Goal: Task Accomplishment & Management: Manage account settings

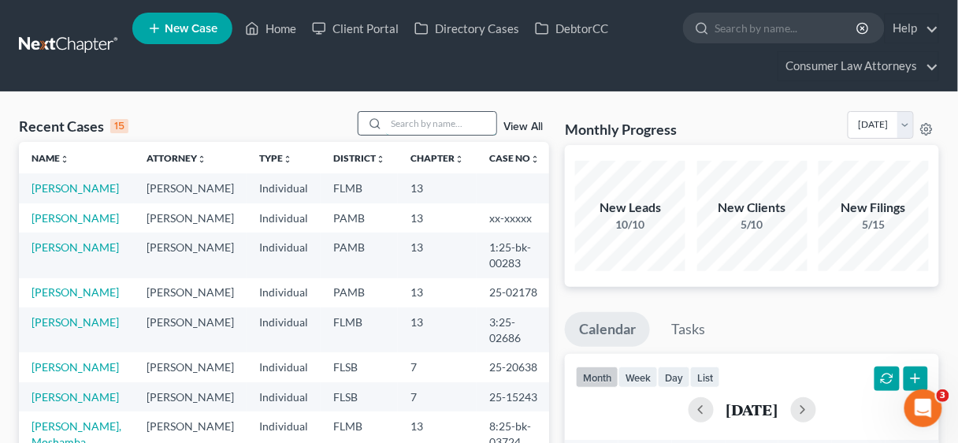
click at [435, 119] on input "search" at bounding box center [441, 123] width 110 height 23
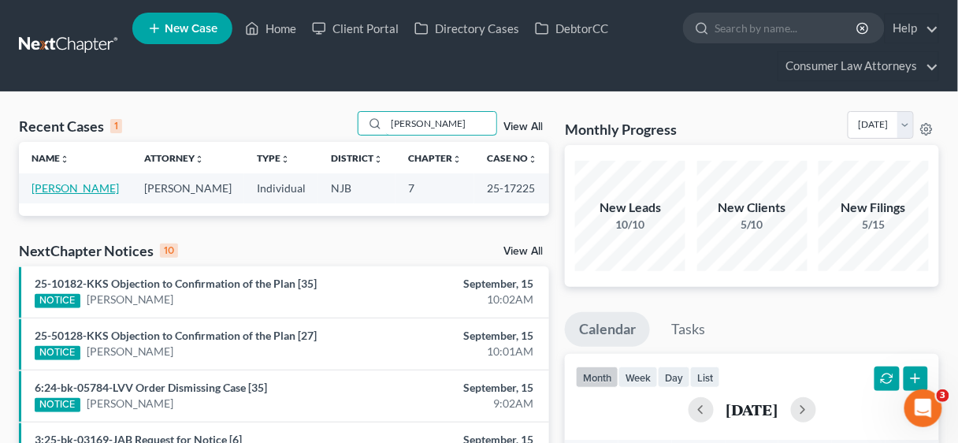
type input "[PERSON_NAME]"
click at [67, 186] on link "[PERSON_NAME]" at bounding box center [75, 187] width 87 height 13
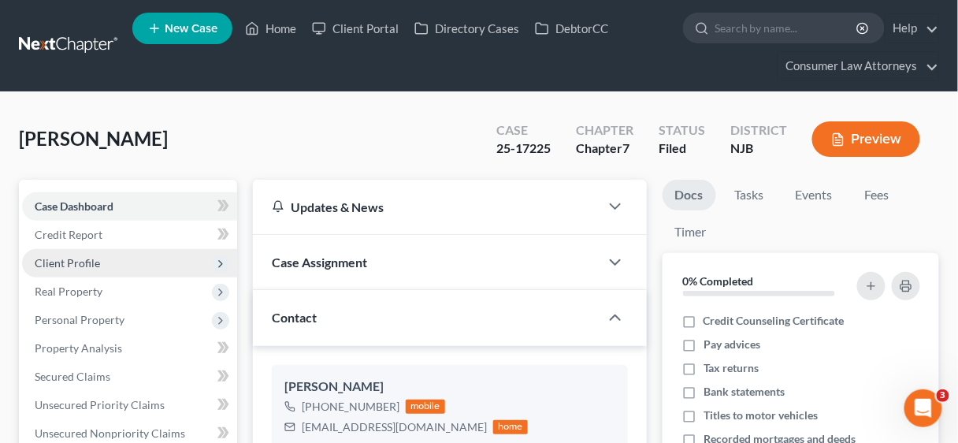
click at [94, 257] on span "Client Profile" at bounding box center [67, 262] width 65 height 13
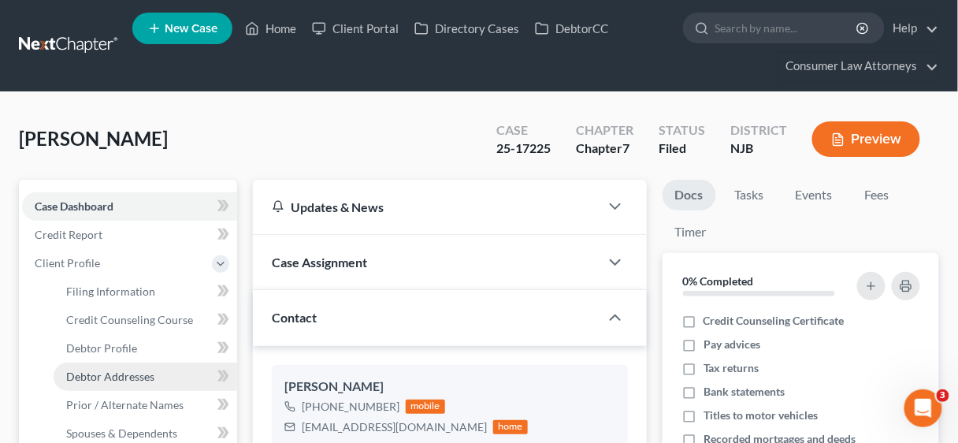
click at [139, 377] on span "Debtor Addresses" at bounding box center [110, 376] width 88 height 13
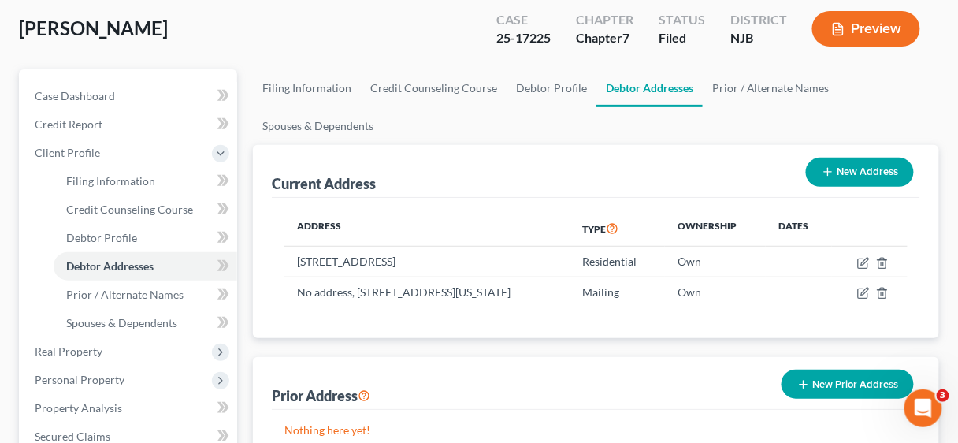
scroll to position [126, 0]
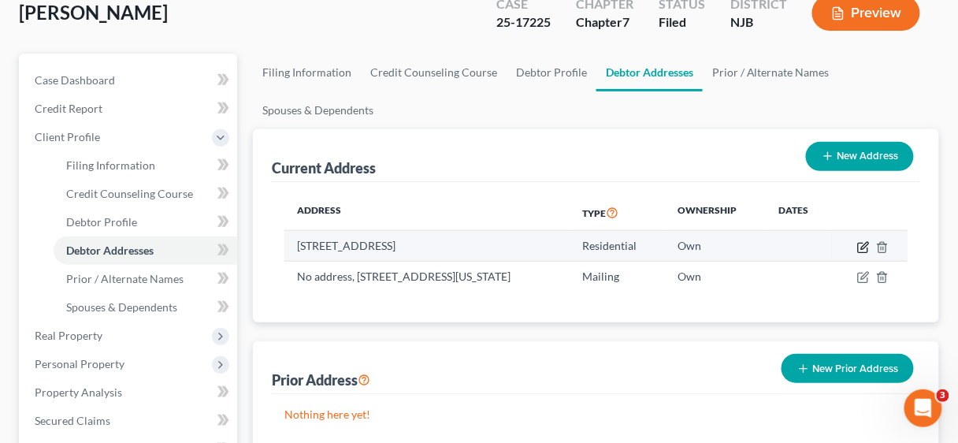
click at [861, 243] on icon "button" at bounding box center [863, 247] width 13 height 13
select select "33"
select select "15"
select select "0"
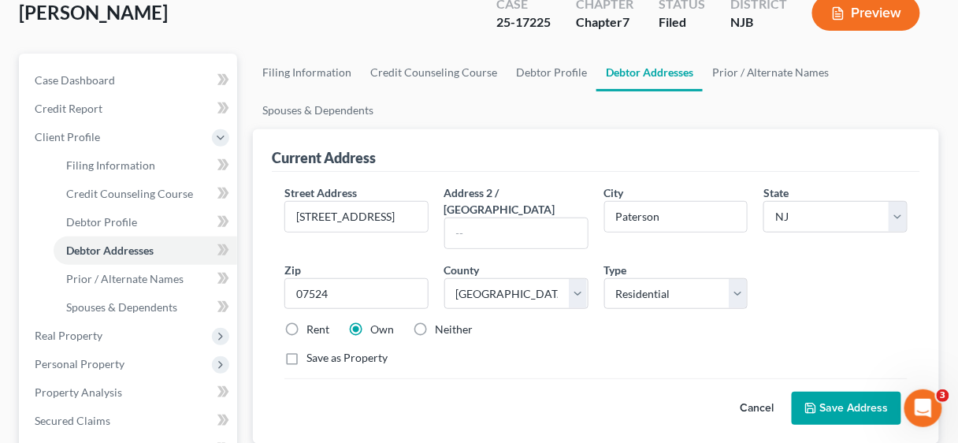
click at [831, 392] on button "Save Address" at bounding box center [847, 408] width 110 height 33
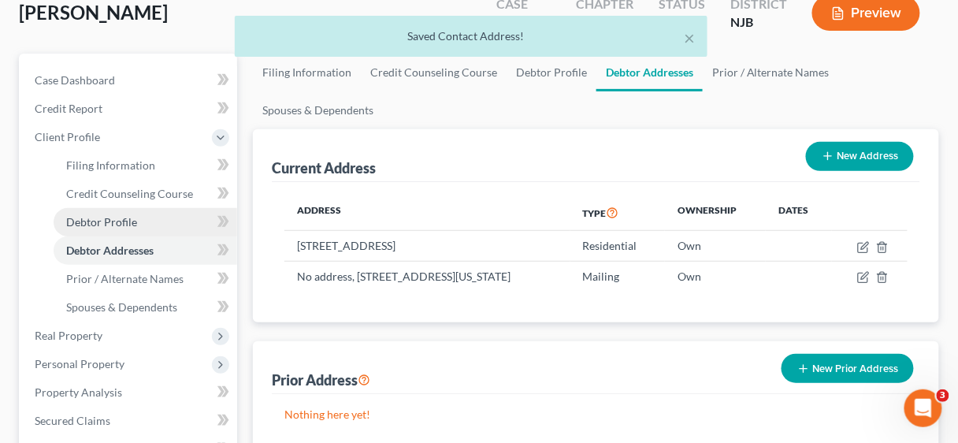
click at [105, 220] on span "Debtor Profile" at bounding box center [101, 221] width 71 height 13
select select "0"
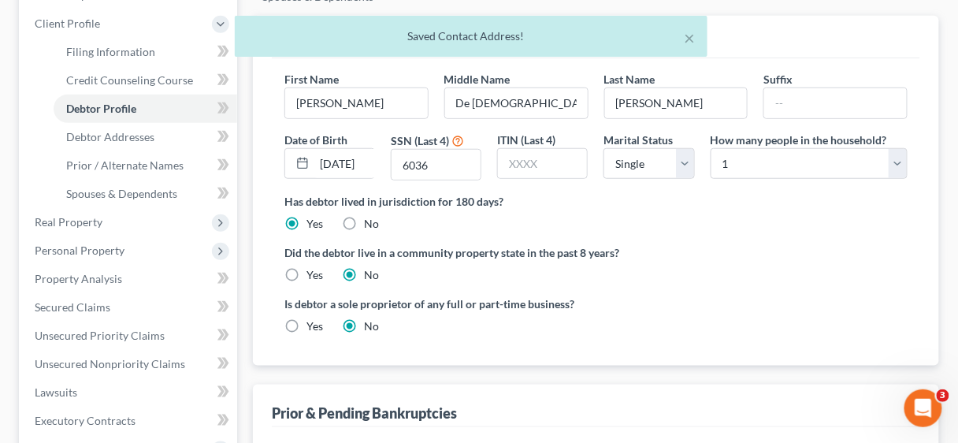
scroll to position [252, 0]
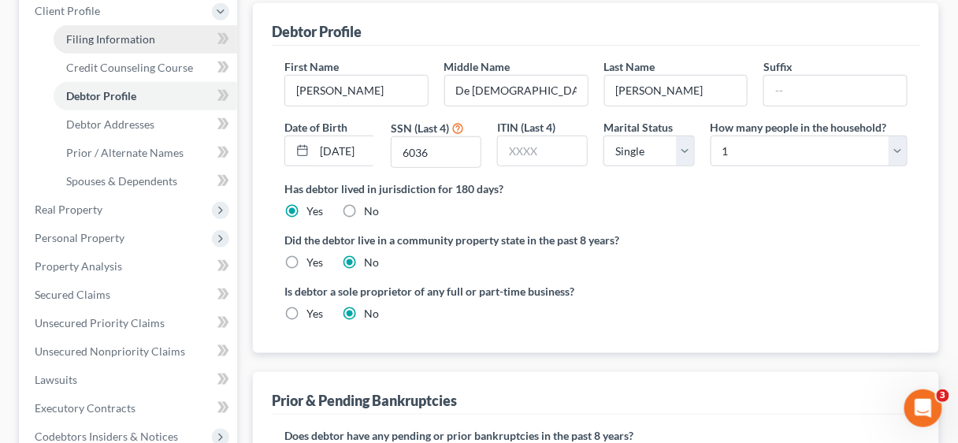
click at [114, 39] on div "[PERSON_NAME] Upgraded Case 25-17225 Chapter Chapter 7 Status [GEOGRAPHIC_DATA]…" at bounding box center [479, 298] width 958 height 916
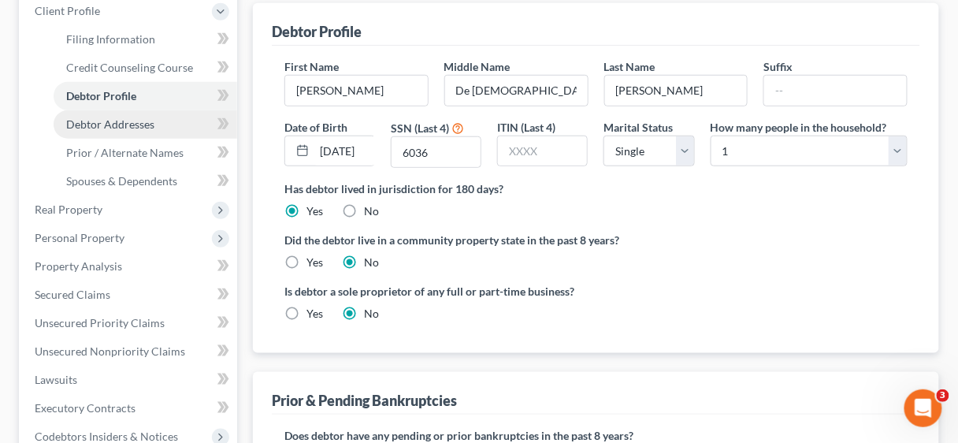
click at [120, 121] on span "Debtor Addresses" at bounding box center [110, 123] width 88 height 13
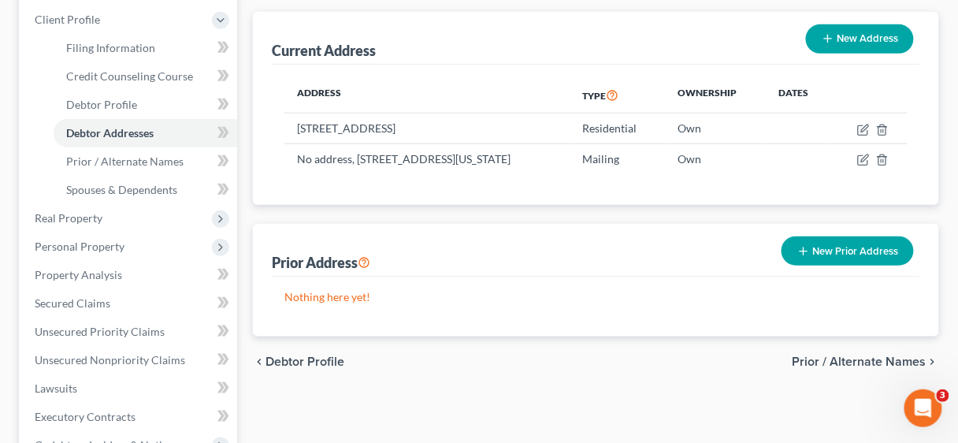
scroll to position [252, 0]
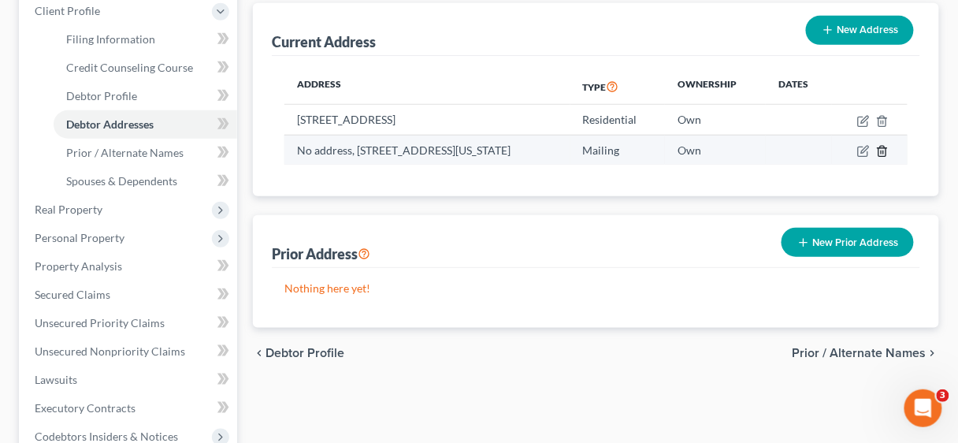
click at [883, 147] on icon "button" at bounding box center [882, 151] width 13 height 13
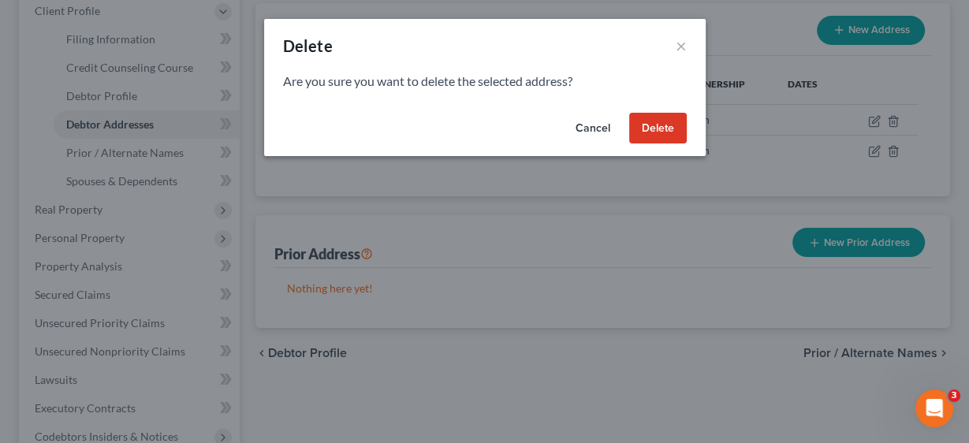
click at [662, 127] on button "Delete" at bounding box center [658, 129] width 58 height 32
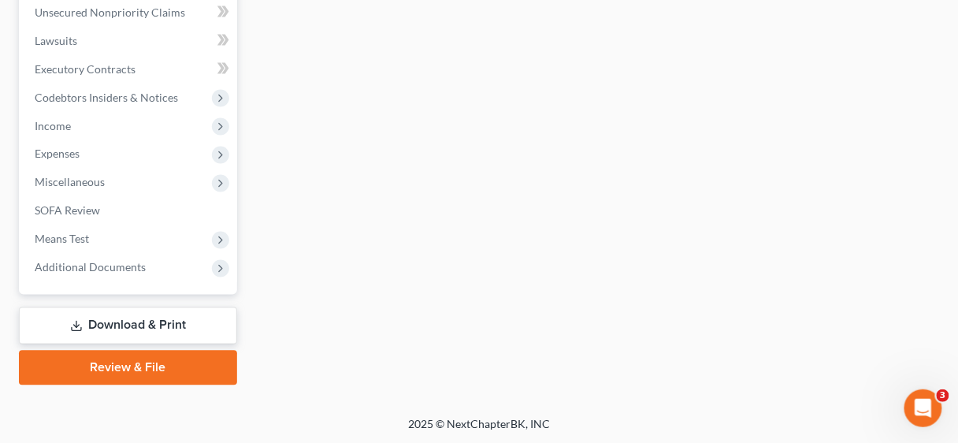
click at [139, 327] on link "Download & Print" at bounding box center [128, 325] width 218 height 37
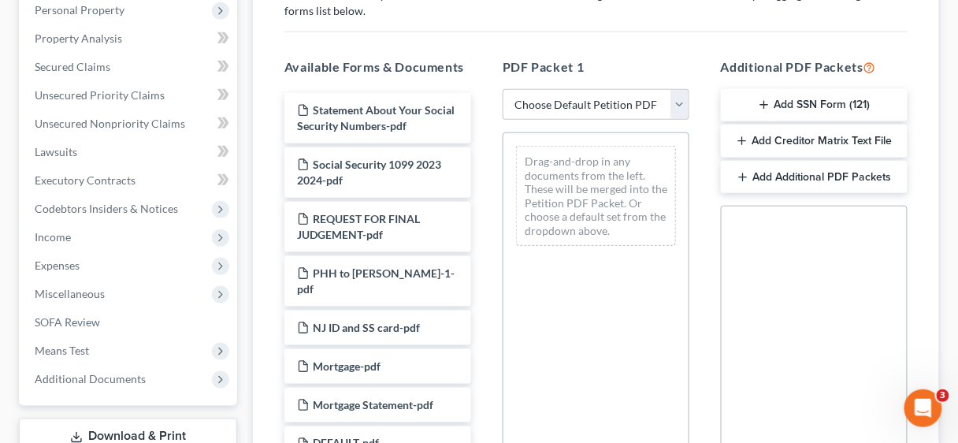
scroll to position [315, 0]
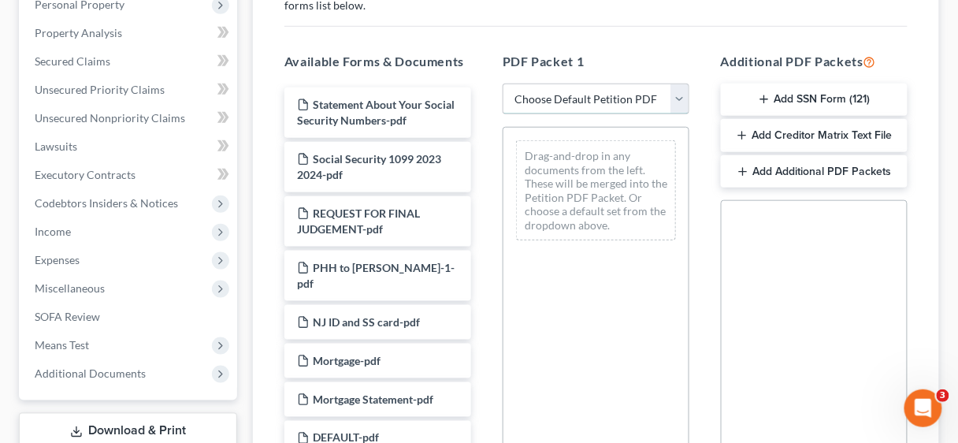
click at [682, 98] on select "Choose Default Petition PDF Packet Complete Bankruptcy Petition (all forms and …" at bounding box center [596, 100] width 187 height 32
select select "2"
click at [503, 84] on select "Choose Default Petition PDF Packet Complete Bankruptcy Petition (all forms and …" at bounding box center [596, 100] width 187 height 32
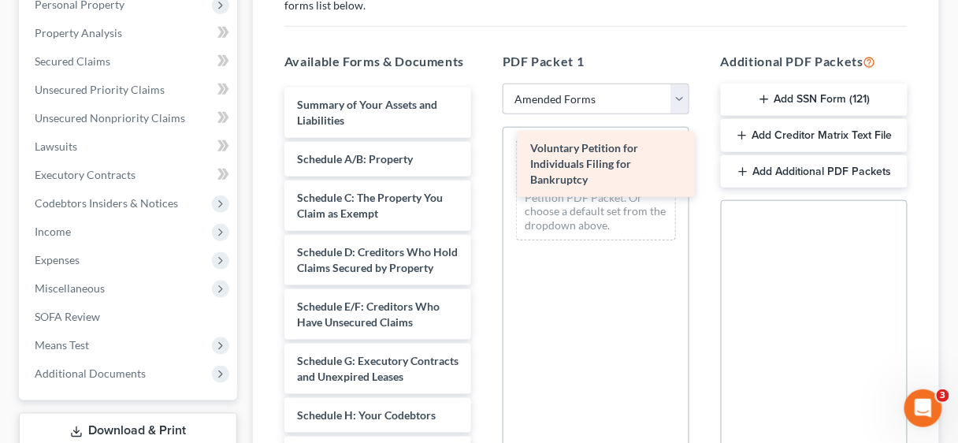
drag, startPoint x: 399, startPoint y: 109, endPoint x: 632, endPoint y: 154, distance: 237.5
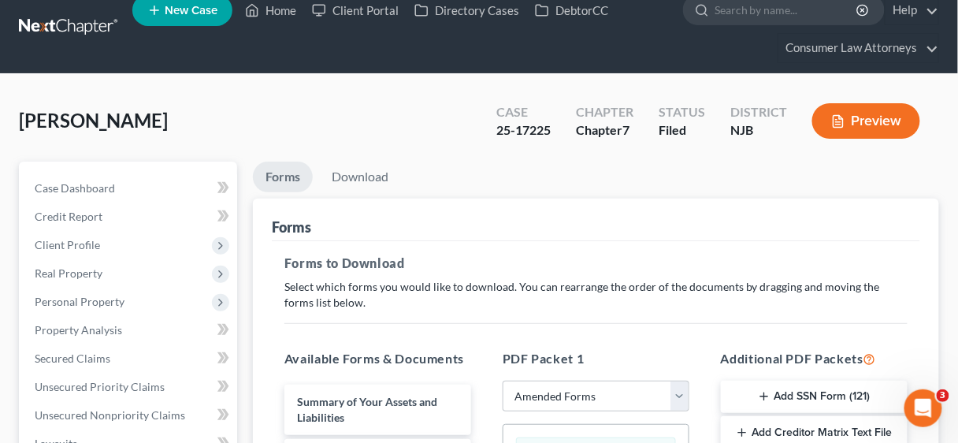
scroll to position [0, 0]
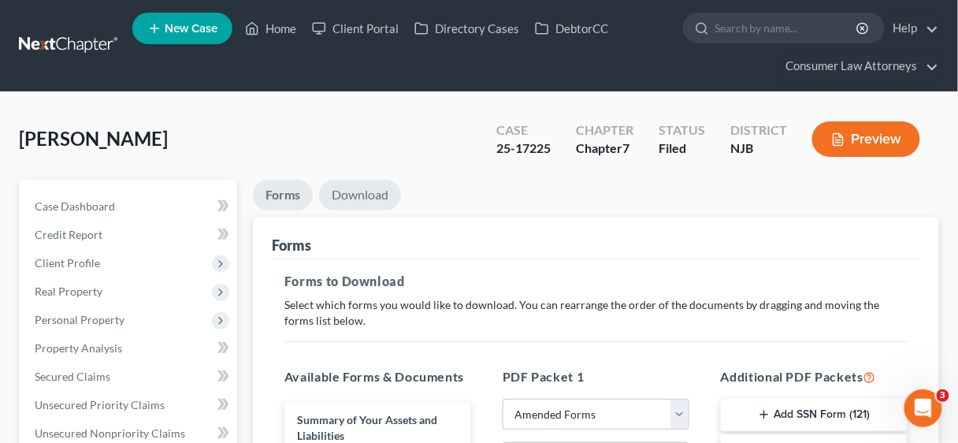
click at [364, 191] on link "Download" at bounding box center [360, 195] width 82 height 31
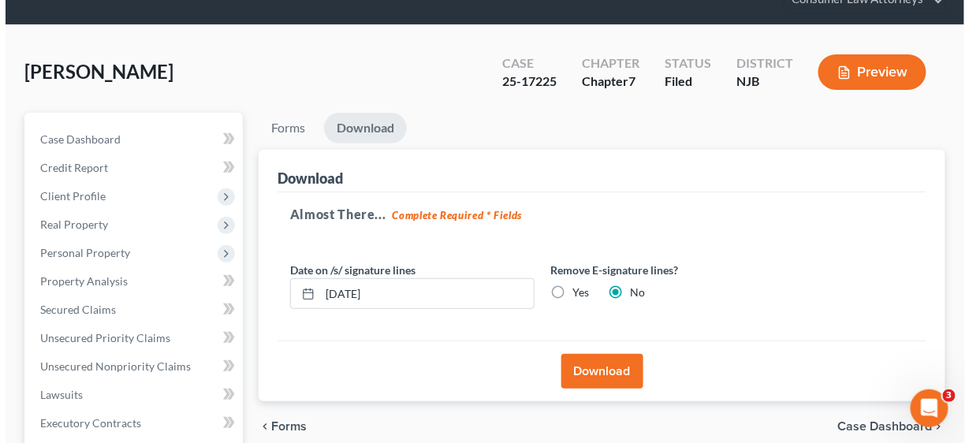
scroll to position [189, 0]
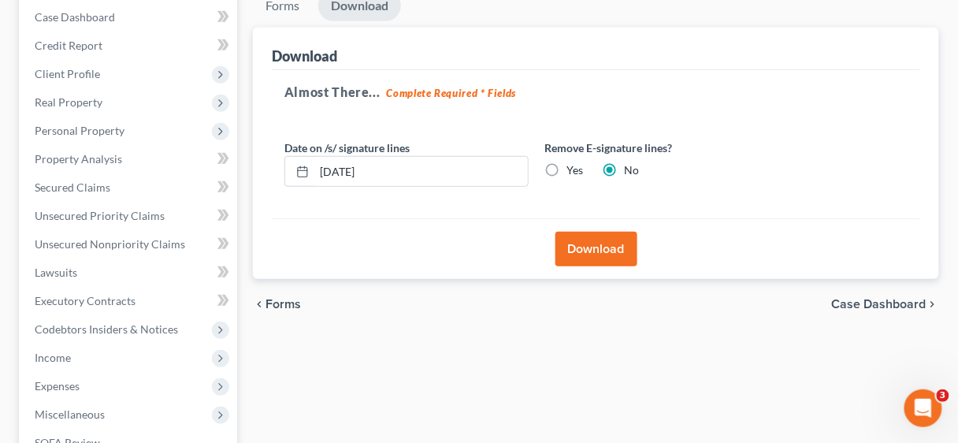
click at [597, 246] on button "Download" at bounding box center [597, 249] width 82 height 35
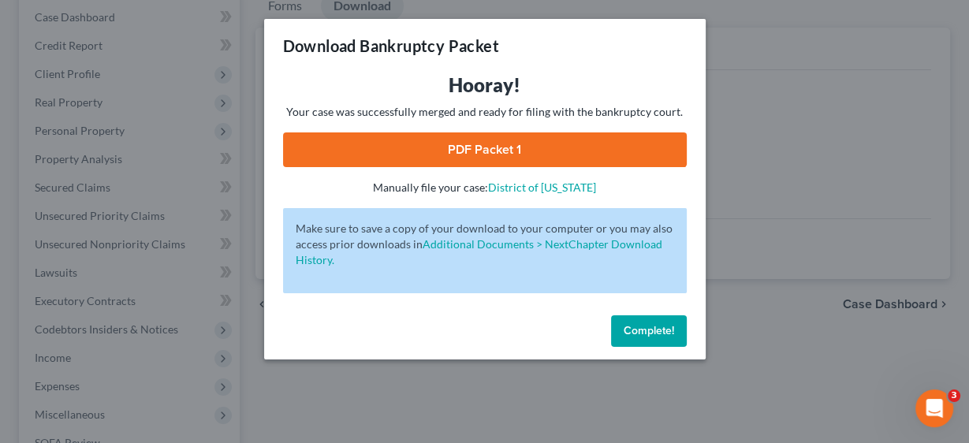
click at [493, 147] on link "PDF Packet 1" at bounding box center [484, 149] width 403 height 35
